Goal: Task Accomplishment & Management: Use online tool/utility

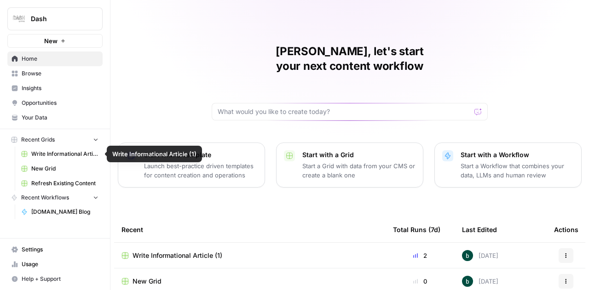
click at [61, 172] on span "New Grid" at bounding box center [64, 169] width 67 height 8
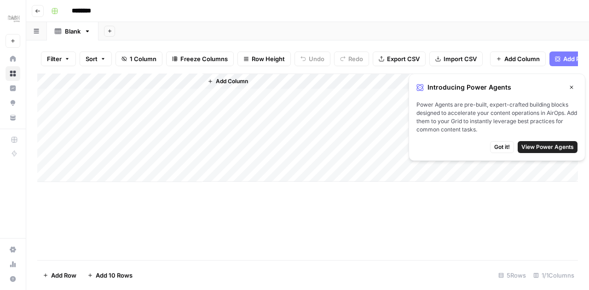
click at [573, 87] on icon "button" at bounding box center [572, 88] width 6 height 6
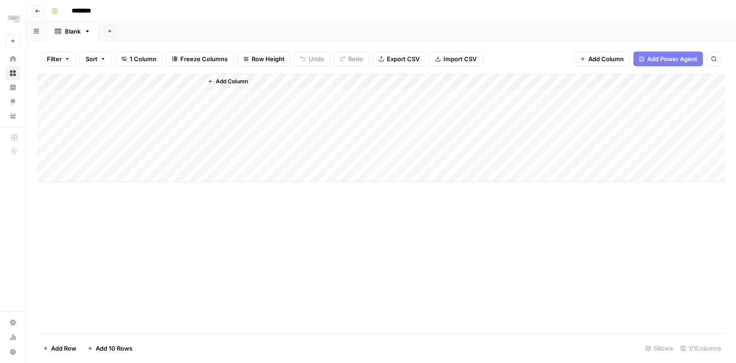
click at [586, 52] on button "Add Column" at bounding box center [602, 59] width 56 height 15
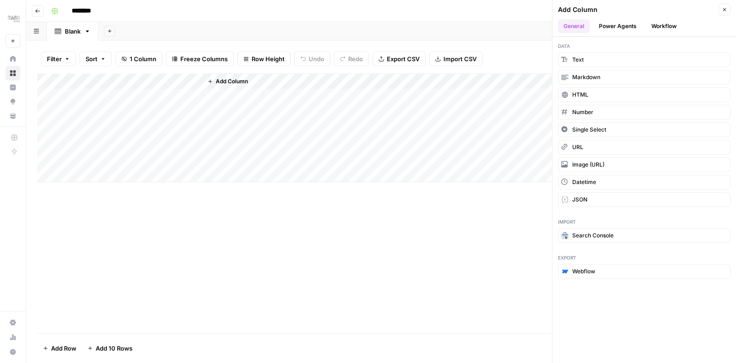
click at [417, 284] on div "Add Column" at bounding box center [381, 203] width 688 height 259
click at [588, 128] on button "Single Select" at bounding box center [644, 129] width 172 height 15
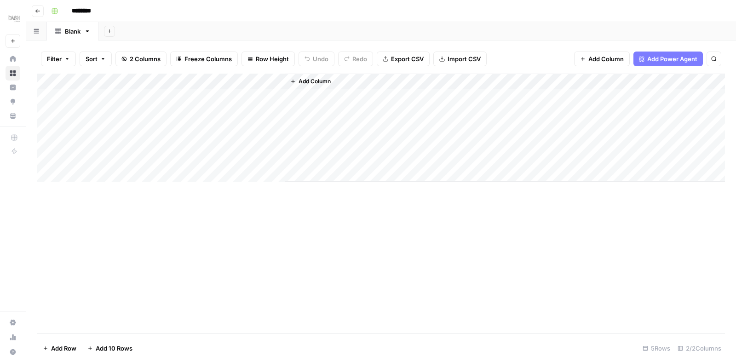
click at [277, 80] on div "Add Column" at bounding box center [381, 128] width 688 height 109
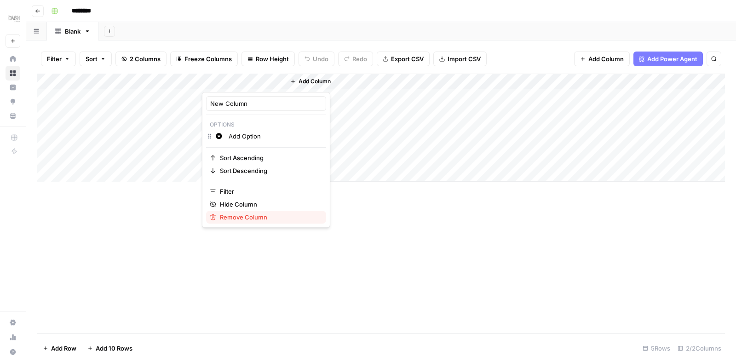
click at [243, 216] on span "Remove Column" at bounding box center [269, 217] width 99 height 9
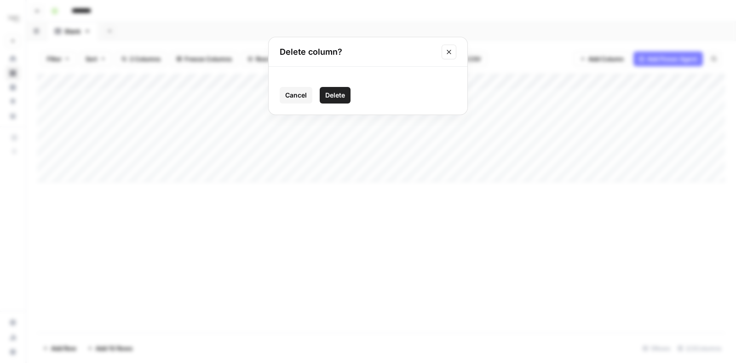
click at [329, 95] on span "Delete" at bounding box center [335, 95] width 20 height 9
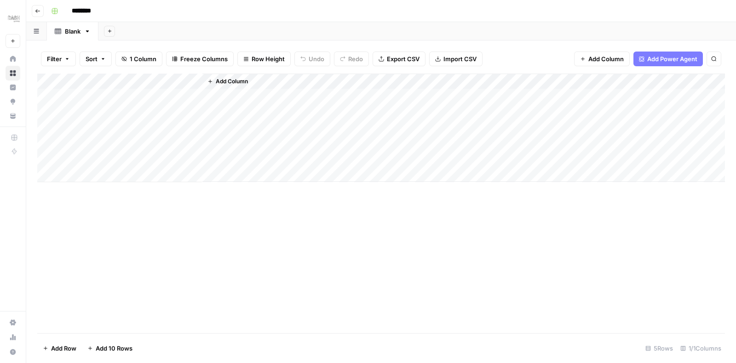
click at [588, 60] on span "Add Power Agent" at bounding box center [672, 58] width 50 height 9
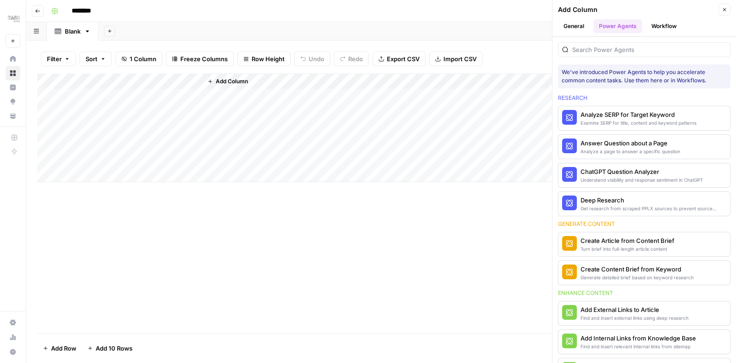
drag, startPoint x: 599, startPoint y: 74, endPoint x: 703, endPoint y: 83, distance: 104.8
click at [588, 83] on div "We've introduced Power Agents to help you accelerate common content tasks. Use …" at bounding box center [644, 76] width 165 height 17
click at [588, 80] on div "We've introduced Power Agents to help you accelerate common content tasks. Use …" at bounding box center [644, 76] width 165 height 17
